Goal: Browse casually: Explore the website without a specific task or goal

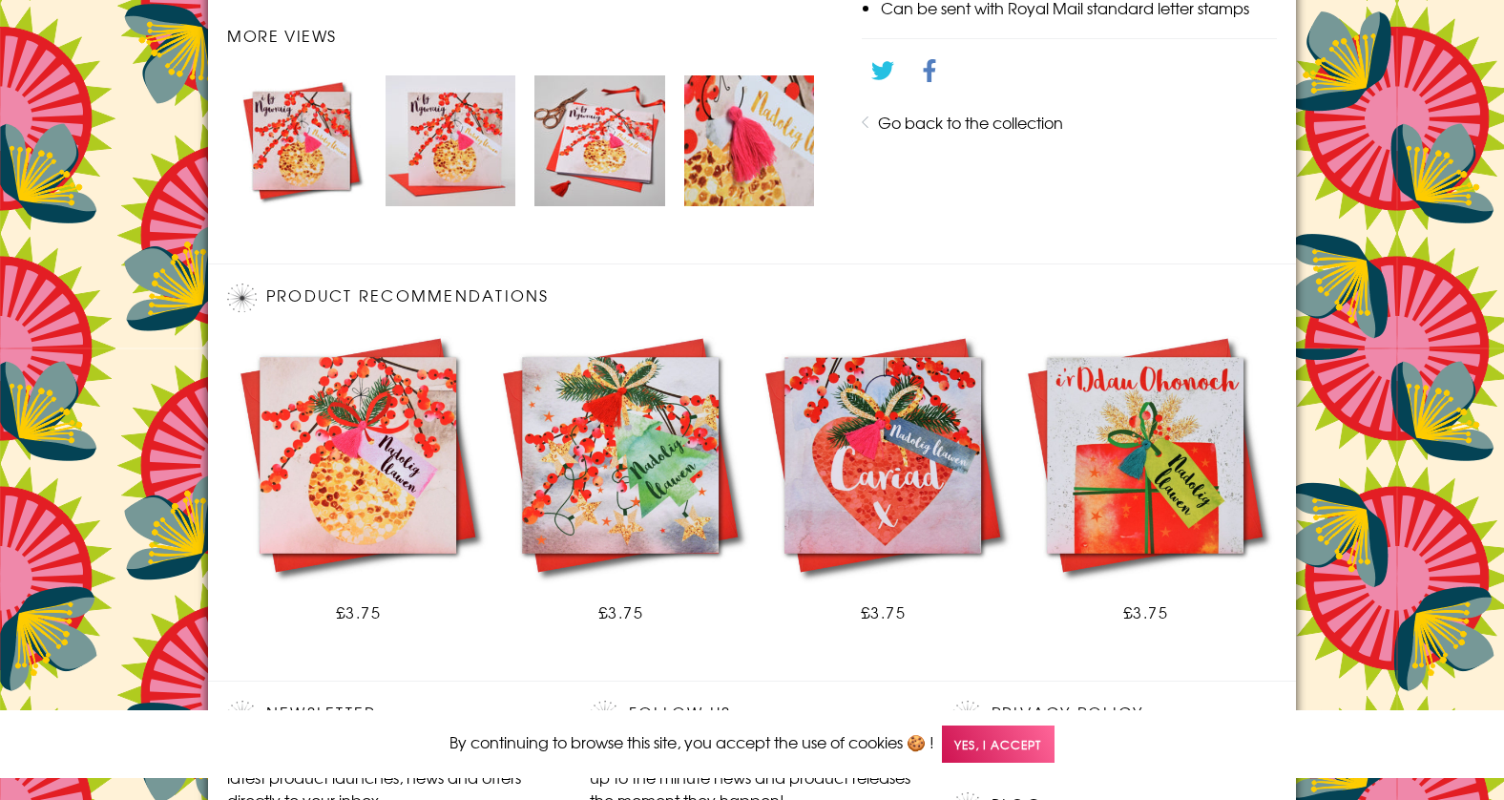
scroll to position [1169, 0]
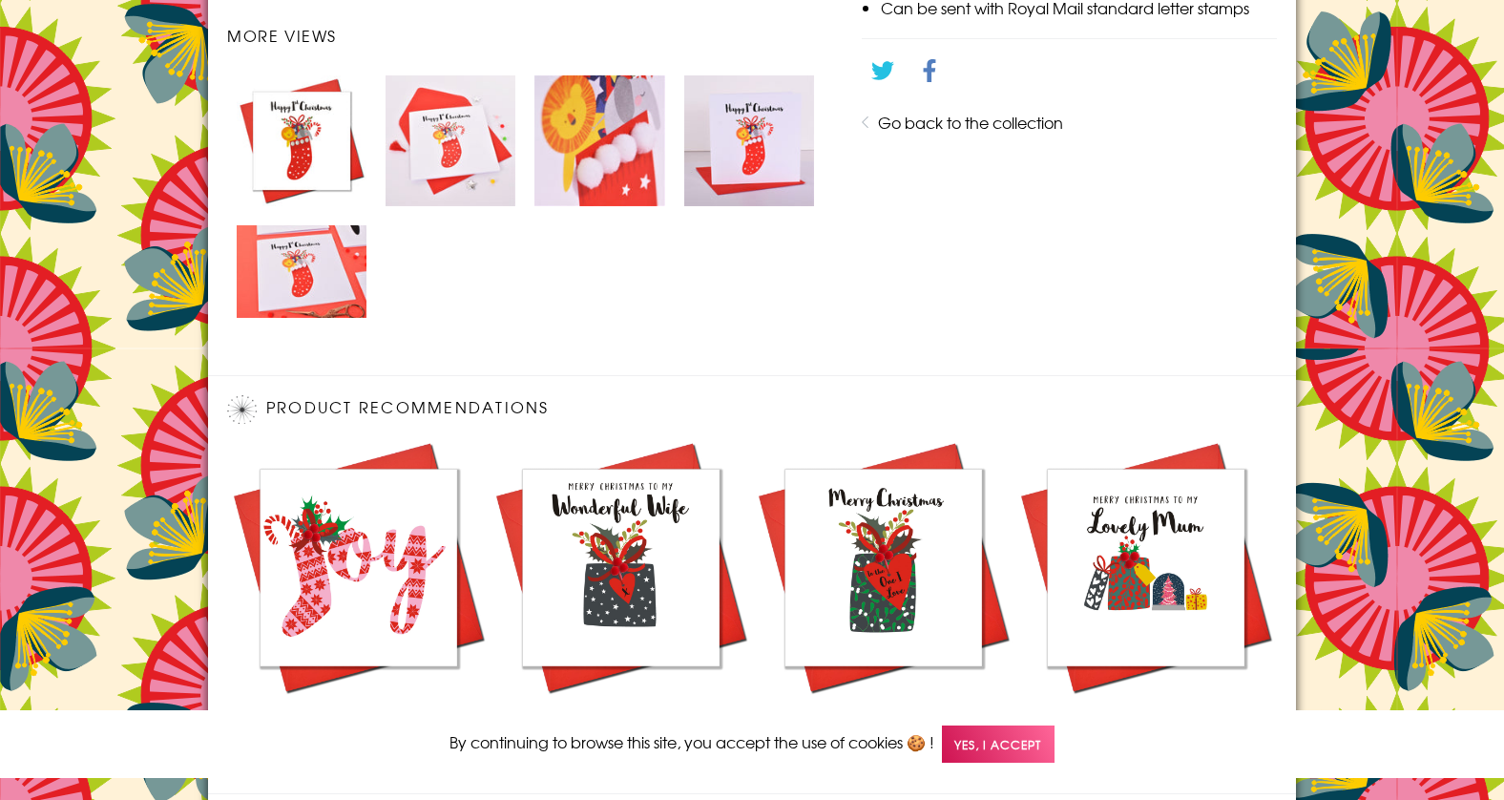
scroll to position [1280, 0]
